Goal: Information Seeking & Learning: Learn about a topic

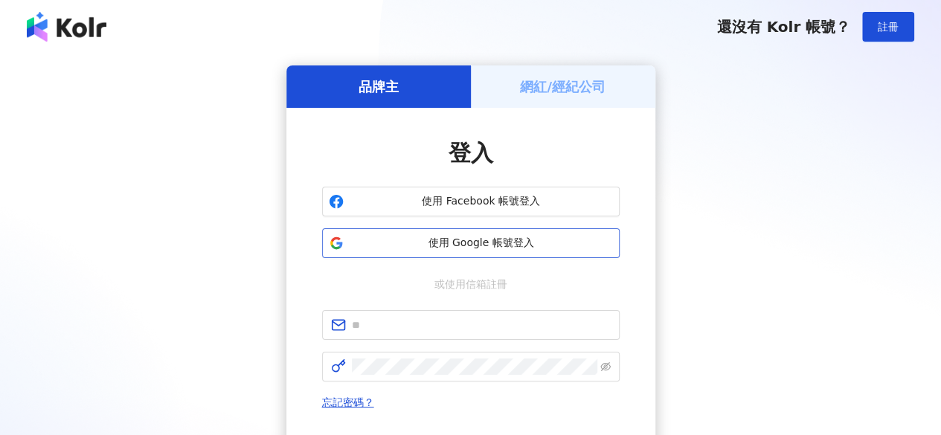
click at [486, 246] on span "使用 Google 帳號登入" at bounding box center [481, 243] width 263 height 15
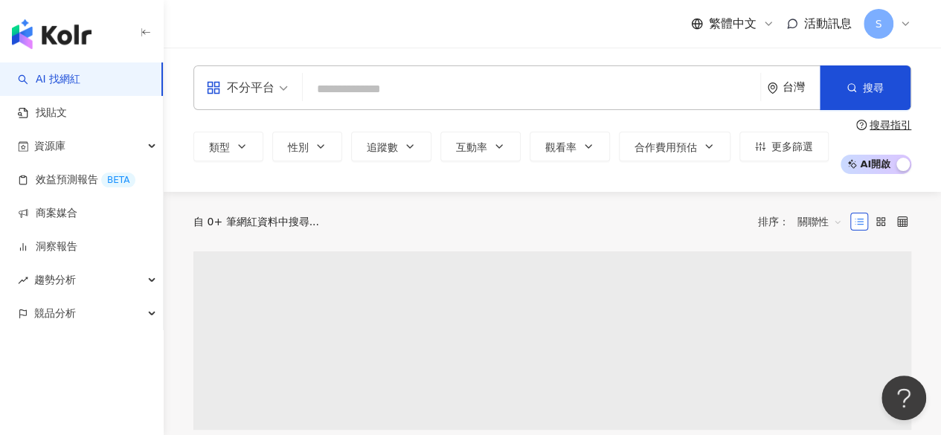
click at [421, 92] on input "search" at bounding box center [532, 89] width 446 height 28
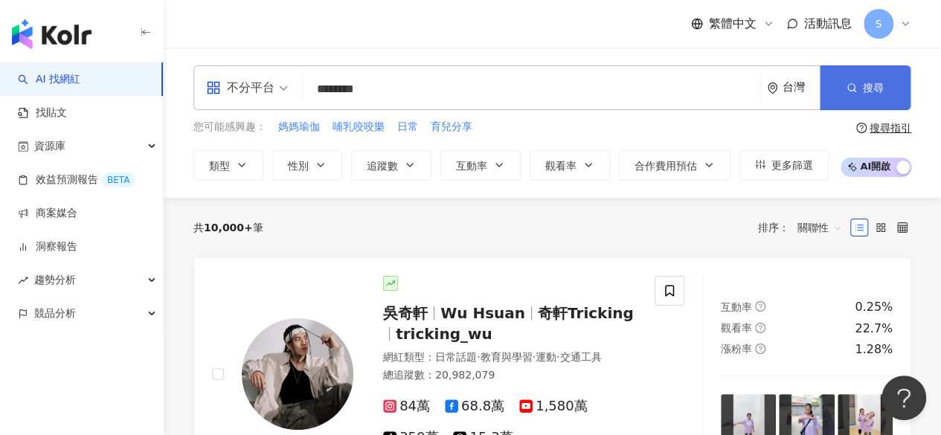
type input "********"
click at [877, 86] on span "搜尋" at bounding box center [873, 88] width 21 height 12
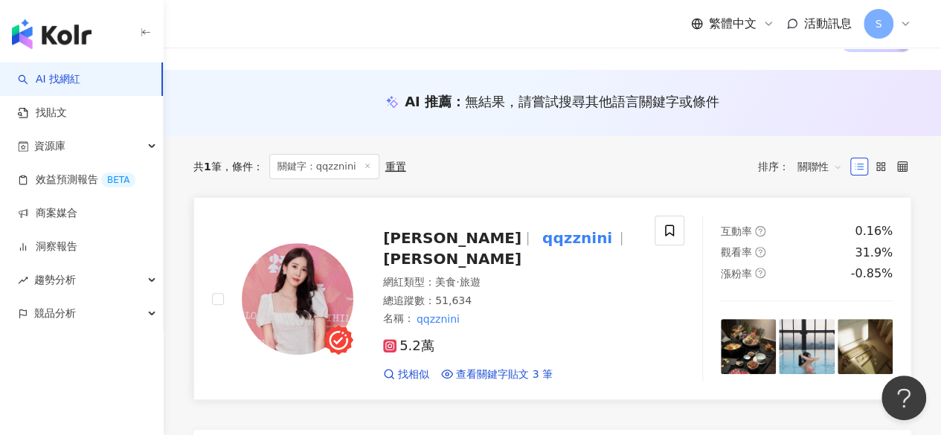
scroll to position [149, 0]
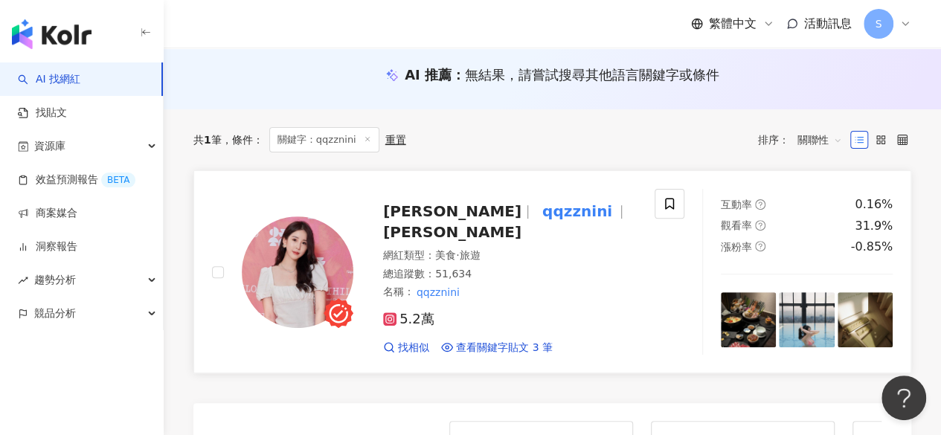
click at [539, 211] on mark "qqzznini" at bounding box center [577, 211] width 76 height 24
